Goal: Check status

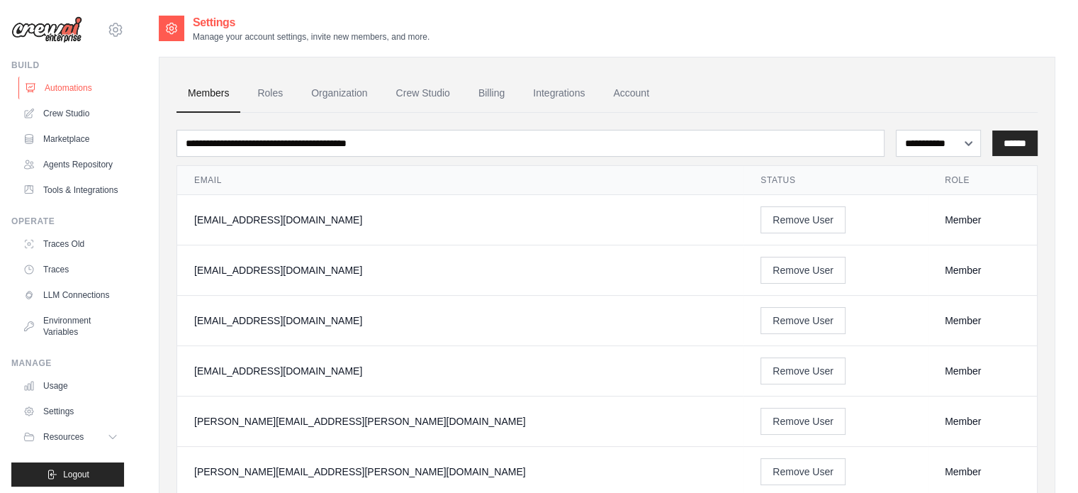
click at [68, 89] on link "Automations" at bounding box center [71, 88] width 107 height 23
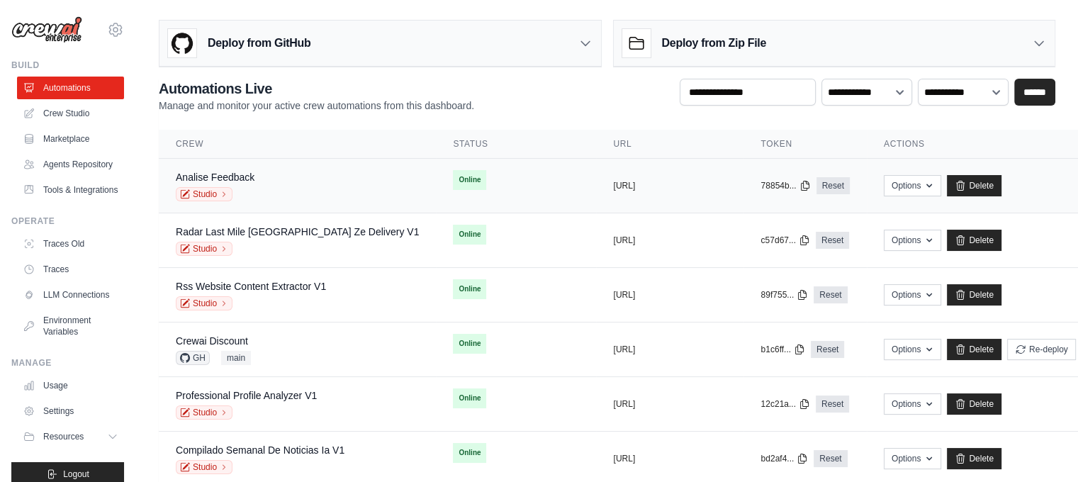
click at [340, 183] on div "Analise Feedback Studio" at bounding box center [297, 185] width 243 height 31
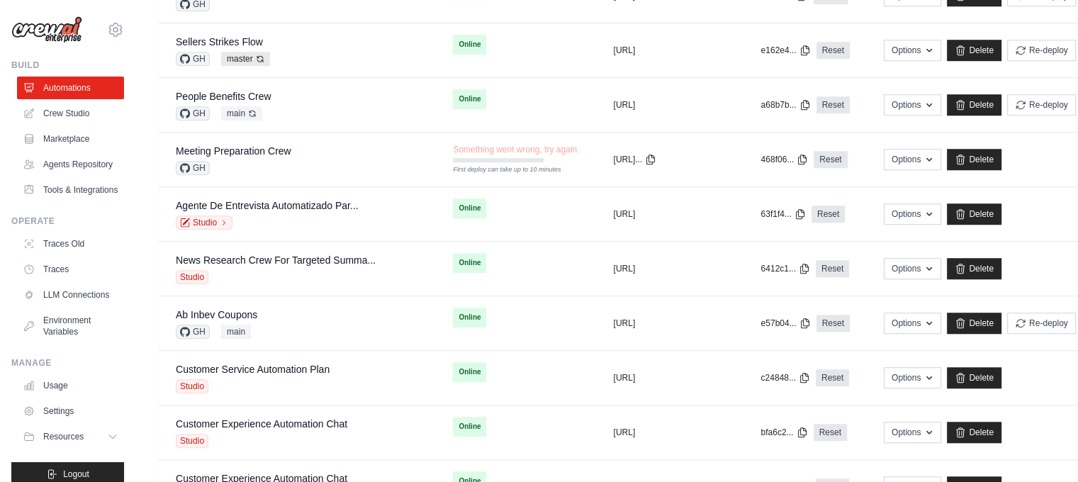
scroll to position [1205, 0]
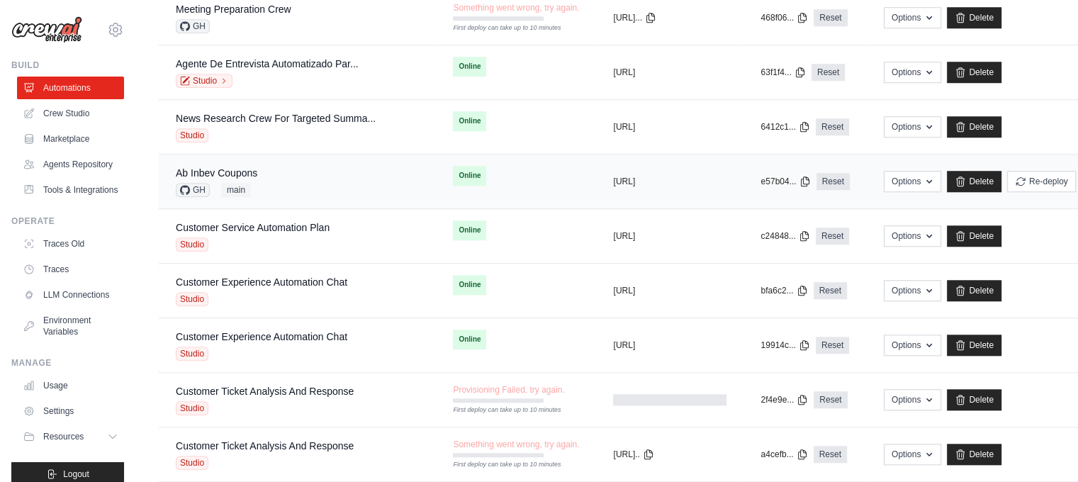
click at [281, 181] on div "Ab Inbev Coupons GH main" at bounding box center [297, 181] width 243 height 31
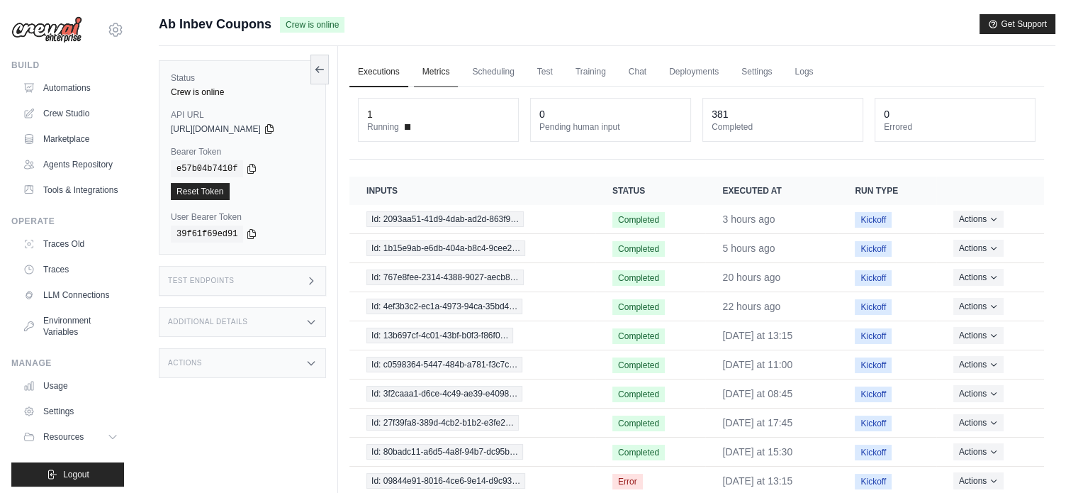
click at [447, 76] on link "Metrics" at bounding box center [436, 72] width 45 height 30
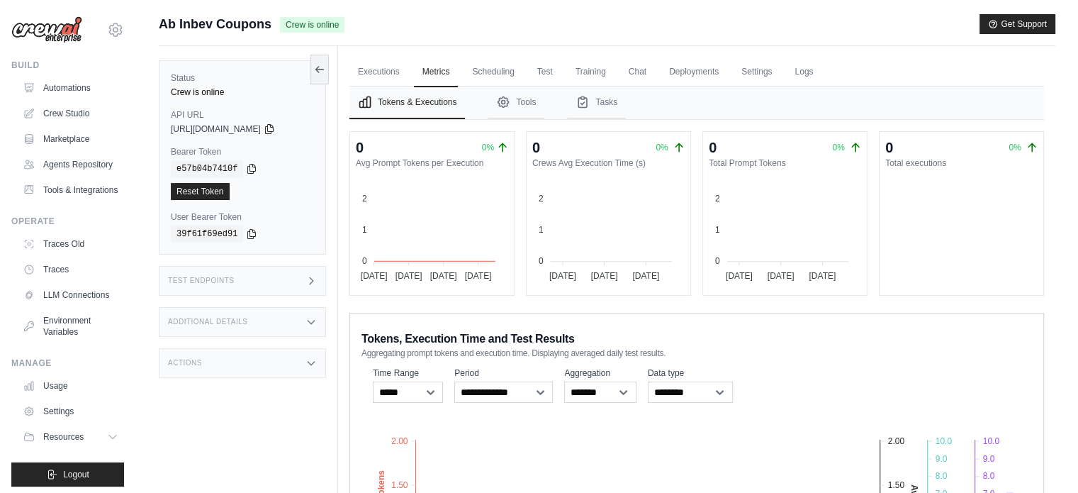
click at [58, 25] on img at bounding box center [46, 29] width 71 height 27
click at [68, 93] on link "Automations" at bounding box center [71, 88] width 107 height 23
